Goal: Check status: Check status

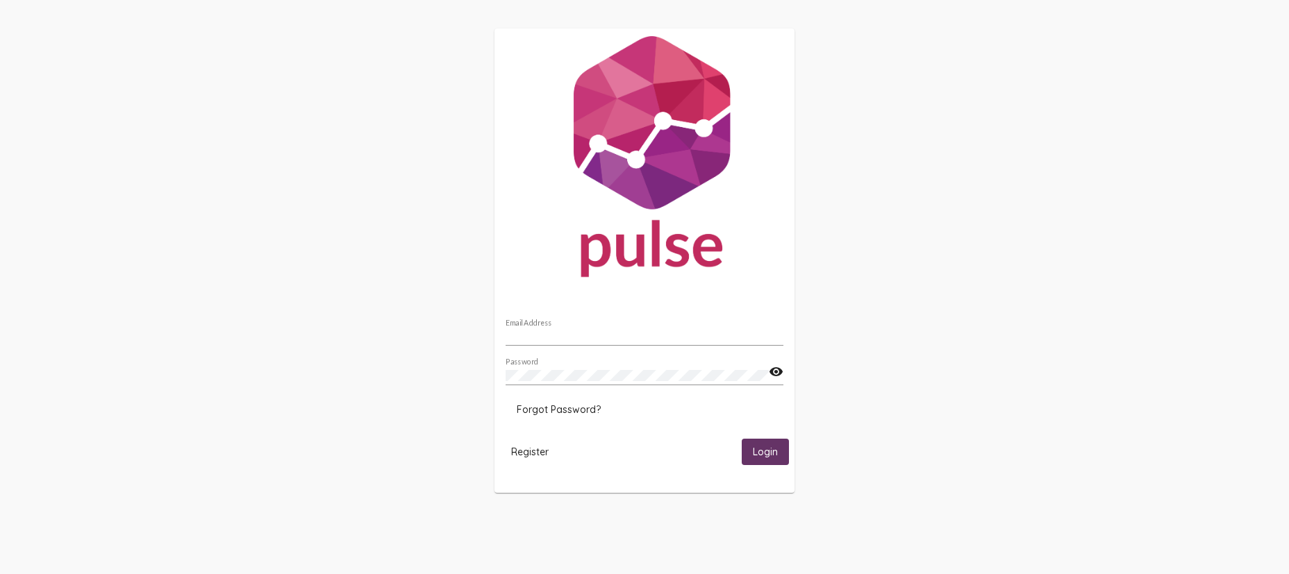
type input "[PERSON_NAME][EMAIL_ADDRESS][DOMAIN_NAME]"
click at [768, 449] on span "Login" at bounding box center [765, 453] width 25 height 13
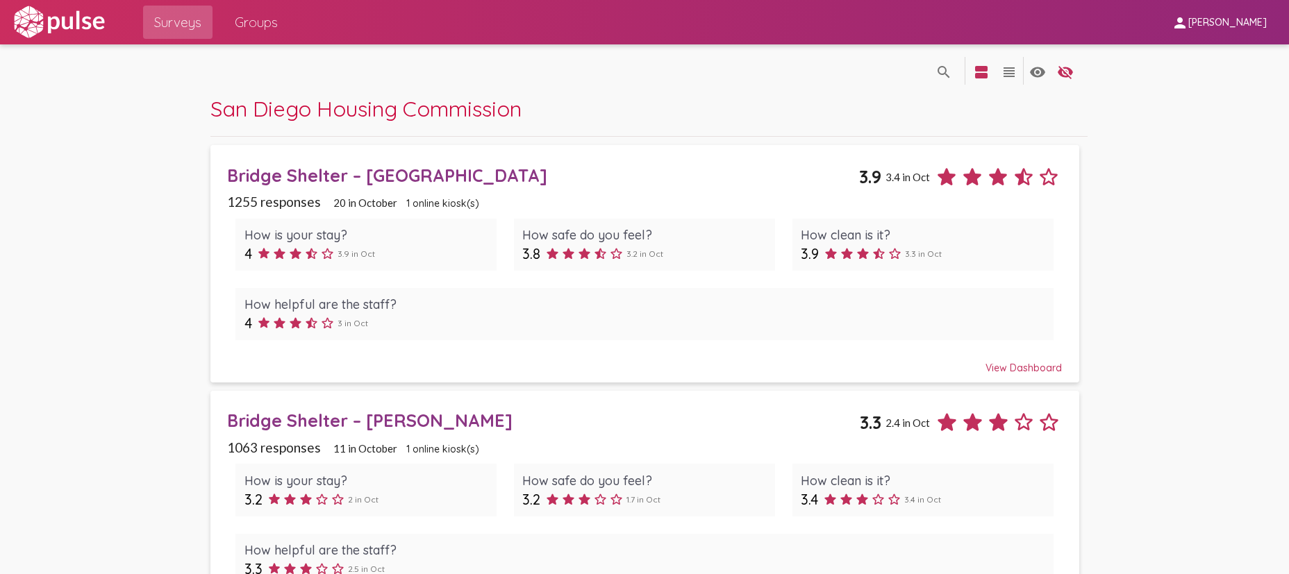
click at [1031, 365] on div "View Dashboard" at bounding box center [644, 361] width 835 height 25
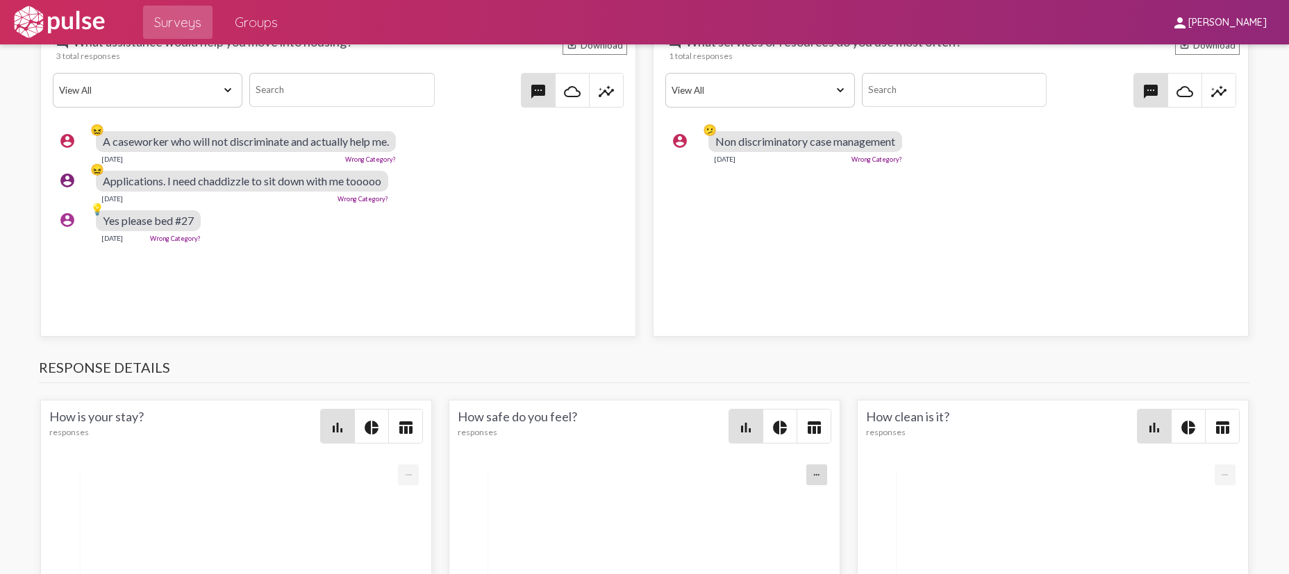
scroll to position [1875, 0]
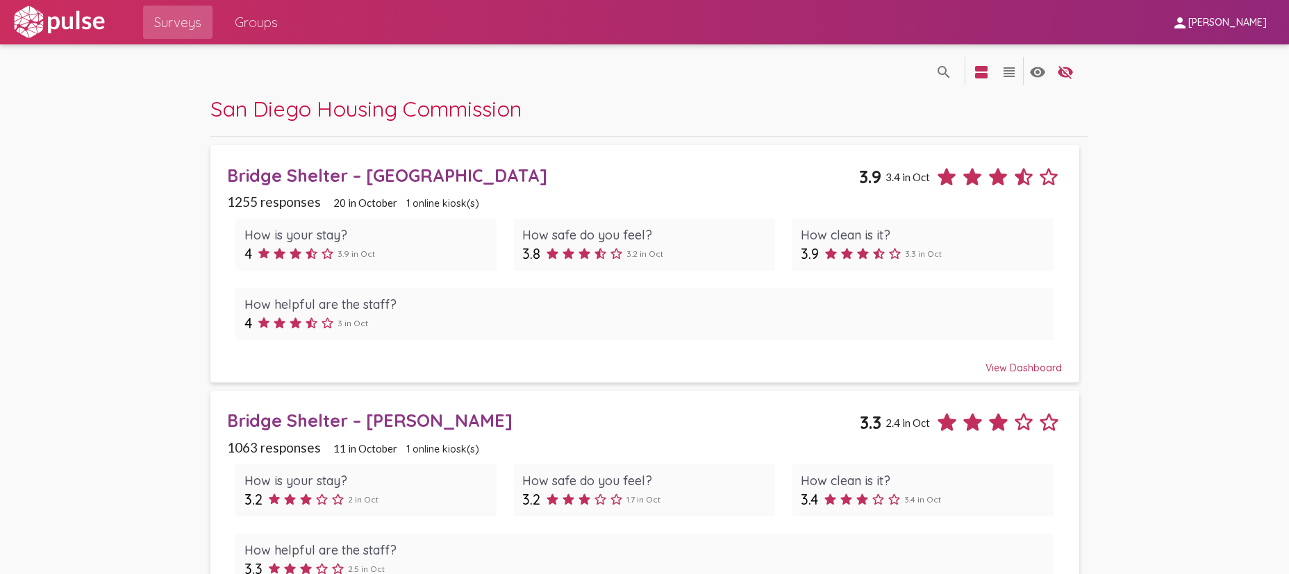
click at [1261, 107] on pl-site-list-view "search_off search view_agenda view_headline visibility visibility_off settings …" at bounding box center [644, 463] width 1289 height 839
